Goal: Transaction & Acquisition: Subscribe to service/newsletter

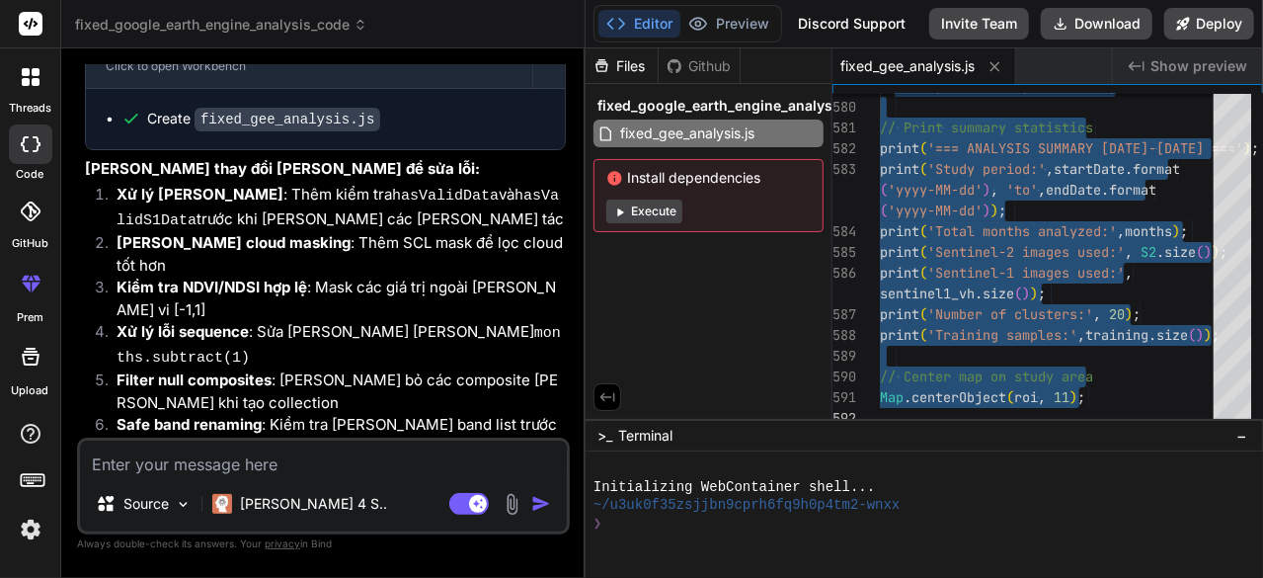
type textarea "sentinel1_vh.size()); print('Number of clusters:', 20); print('Training samples…"
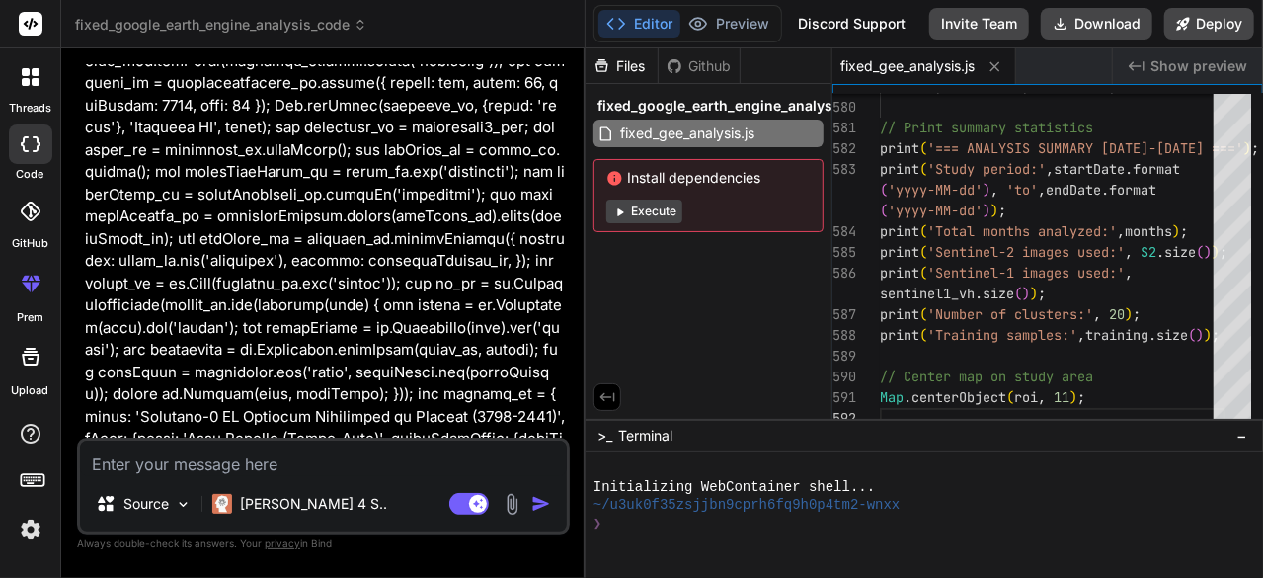
scroll to position [6753, 0]
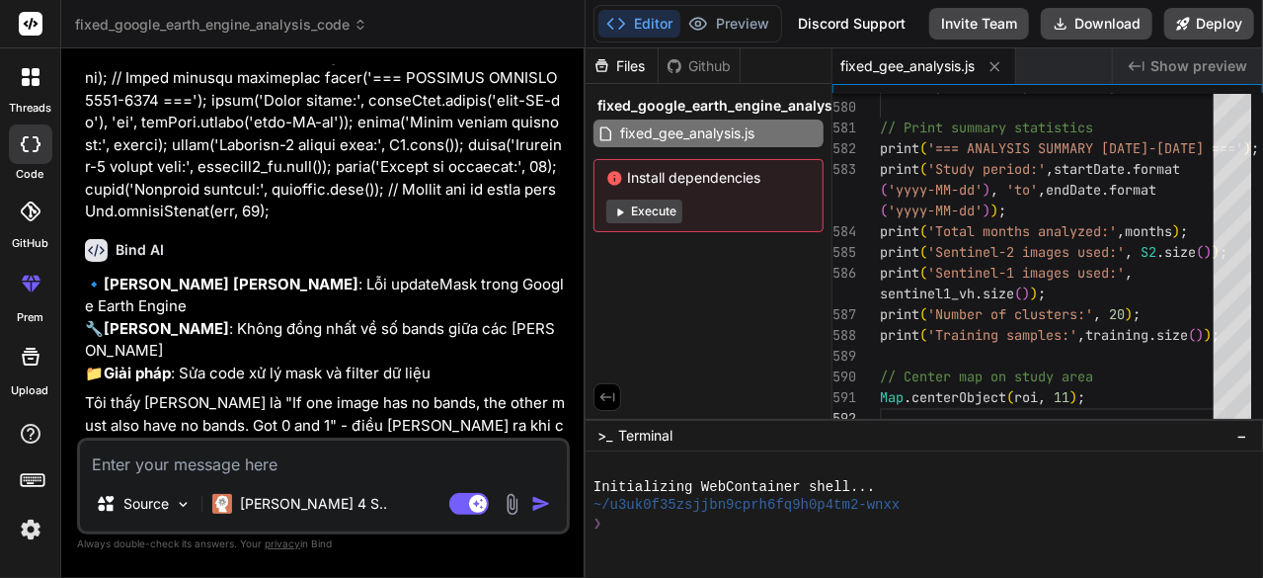
click at [32, 526] on img at bounding box center [31, 530] width 34 height 34
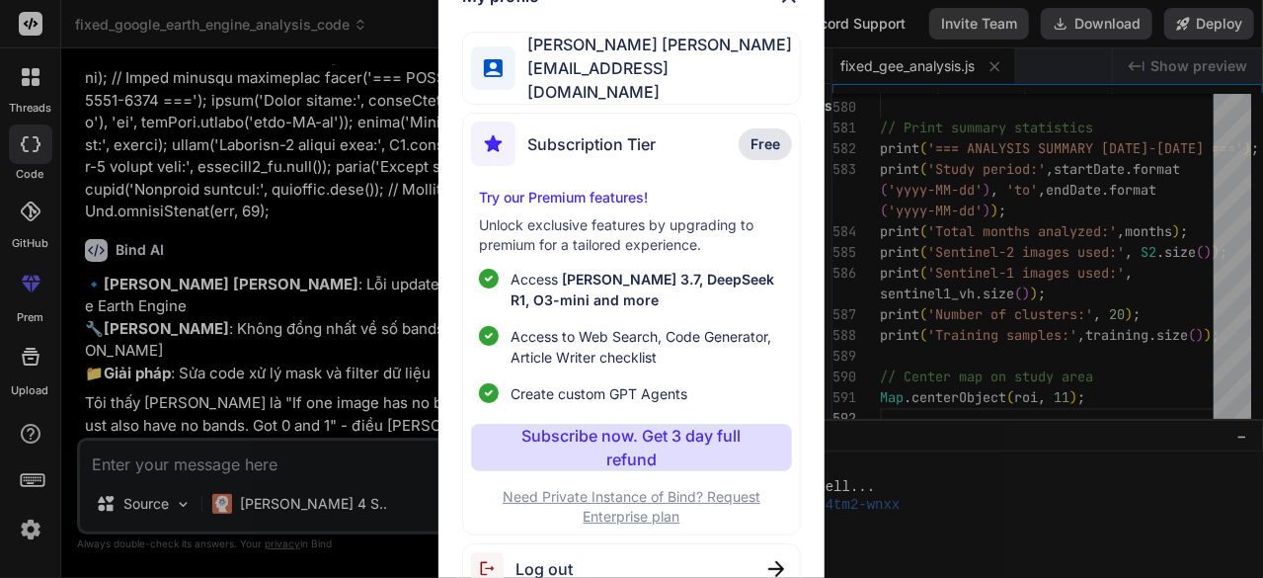
click at [626, 453] on p "Subscribe now. Get 3 day full refund" at bounding box center [632, 447] width 244 height 47
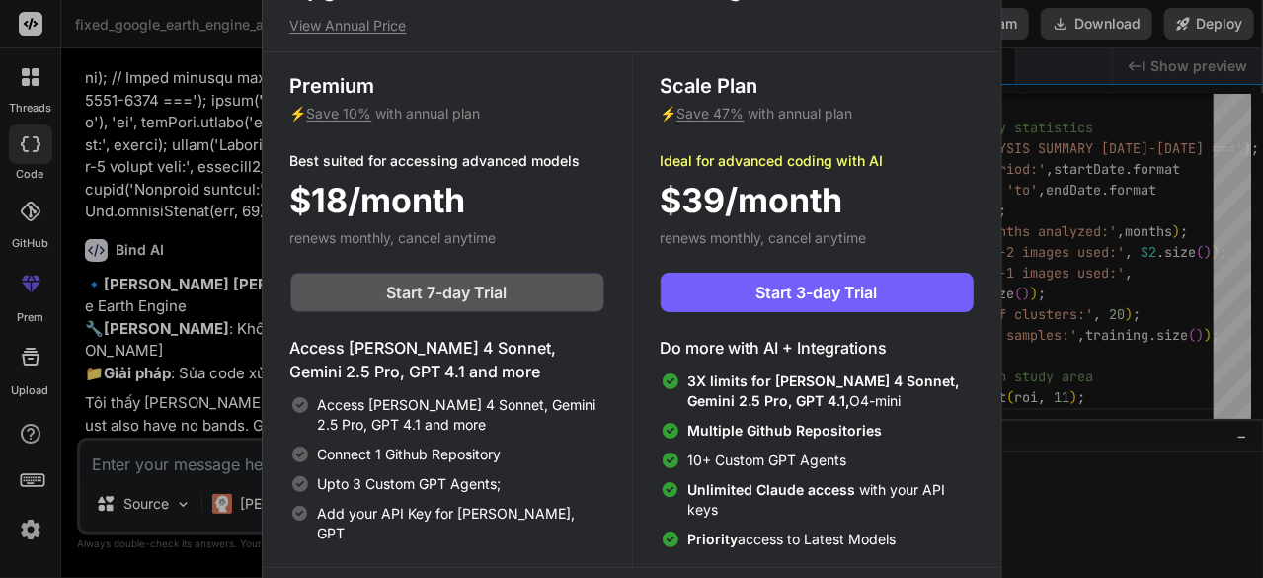
click at [490, 297] on span "Start 7-day Trial" at bounding box center [447, 293] width 121 height 24
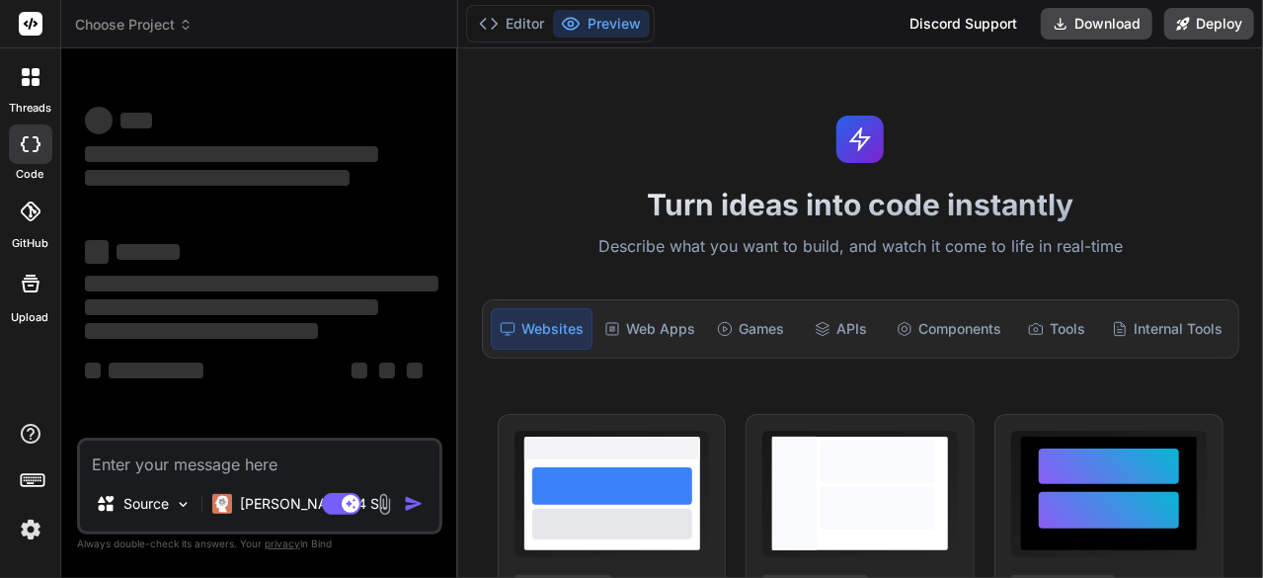
type textarea "x"
